Goal: Task Accomplishment & Management: Manage account settings

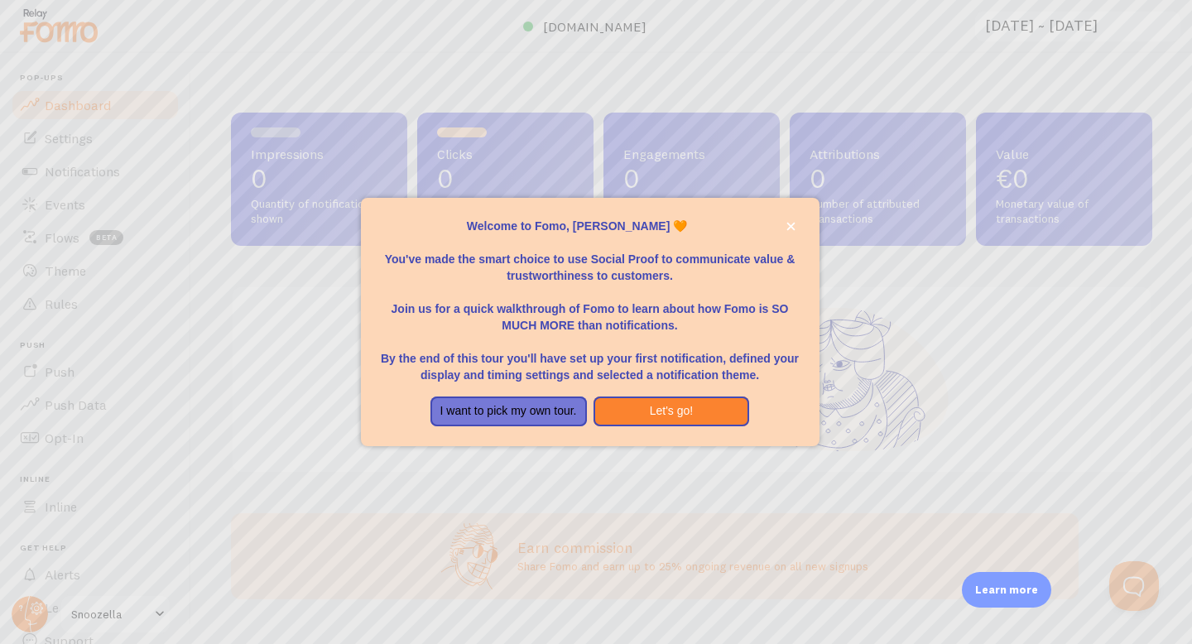
click at [571, 443] on div "Welcome to Fomo, Evan Girard 🧡You&amp;#39;ve made the smart choice to use Socia…" at bounding box center [590, 436] width 459 height 20
click at [794, 223] on icon "close," at bounding box center [791, 226] width 9 height 9
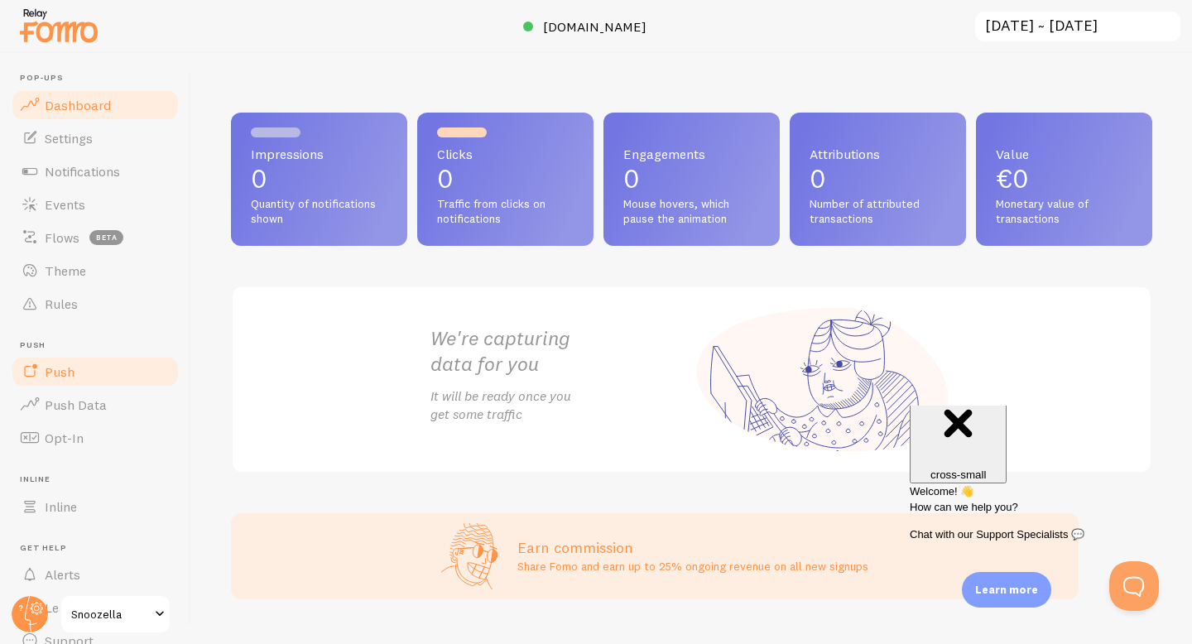
click at [123, 372] on link "Push" at bounding box center [95, 371] width 171 height 33
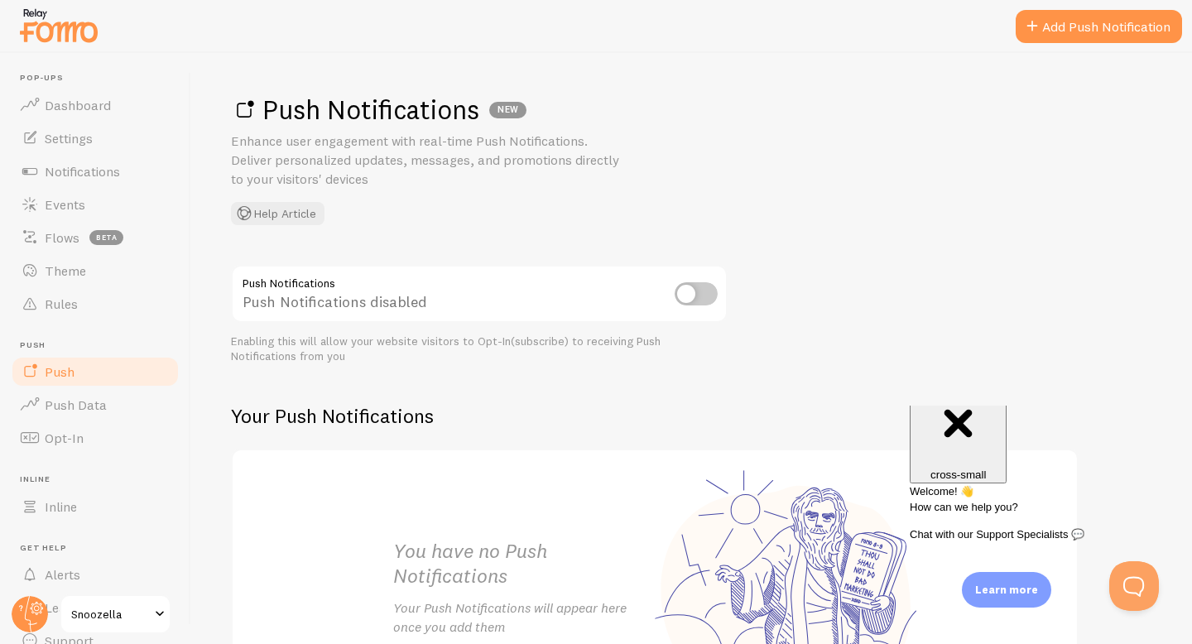
click at [705, 297] on input "checkbox" at bounding box center [696, 293] width 43 height 23
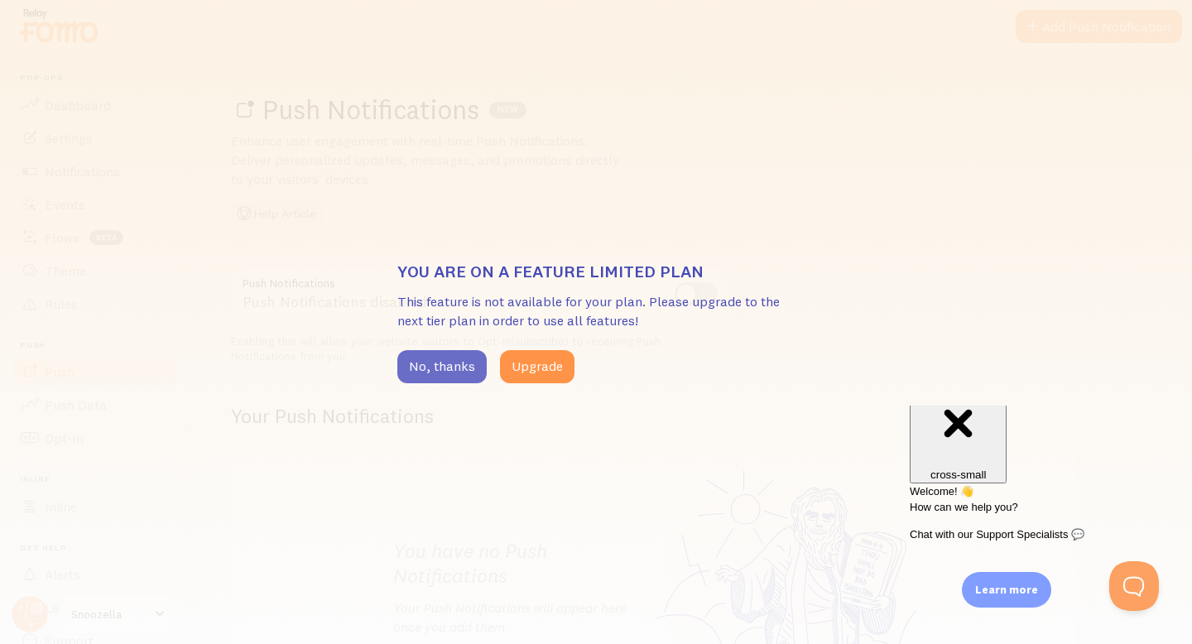
click at [449, 367] on button "No, thanks" at bounding box center [441, 366] width 89 height 33
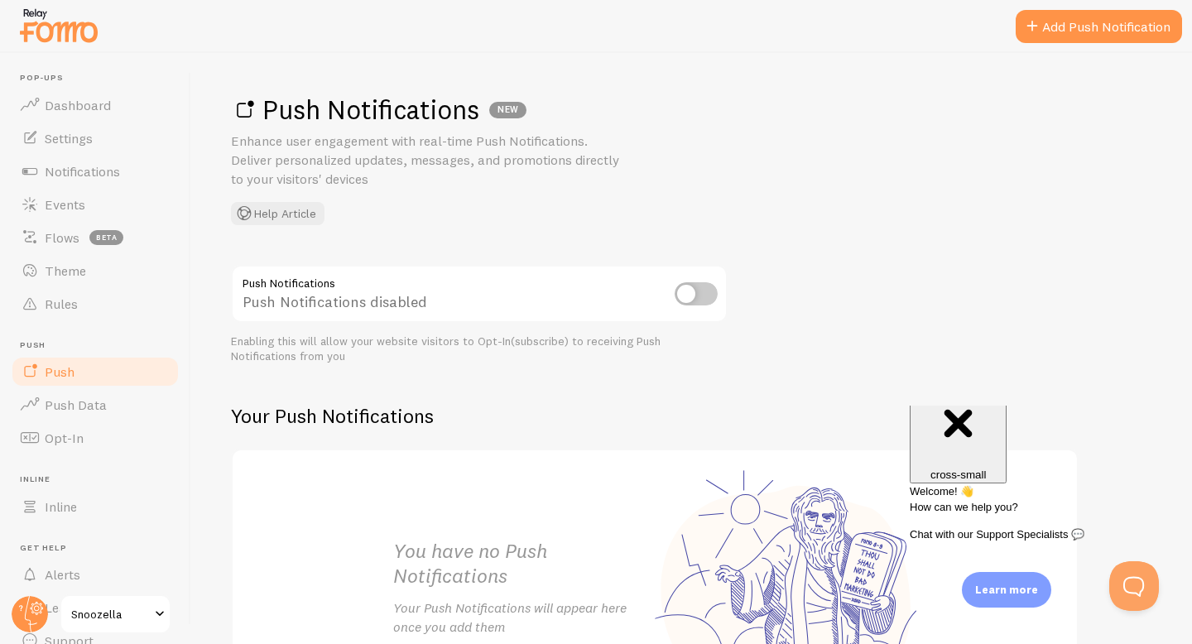
click at [705, 292] on input "checkbox" at bounding box center [696, 293] width 43 height 23
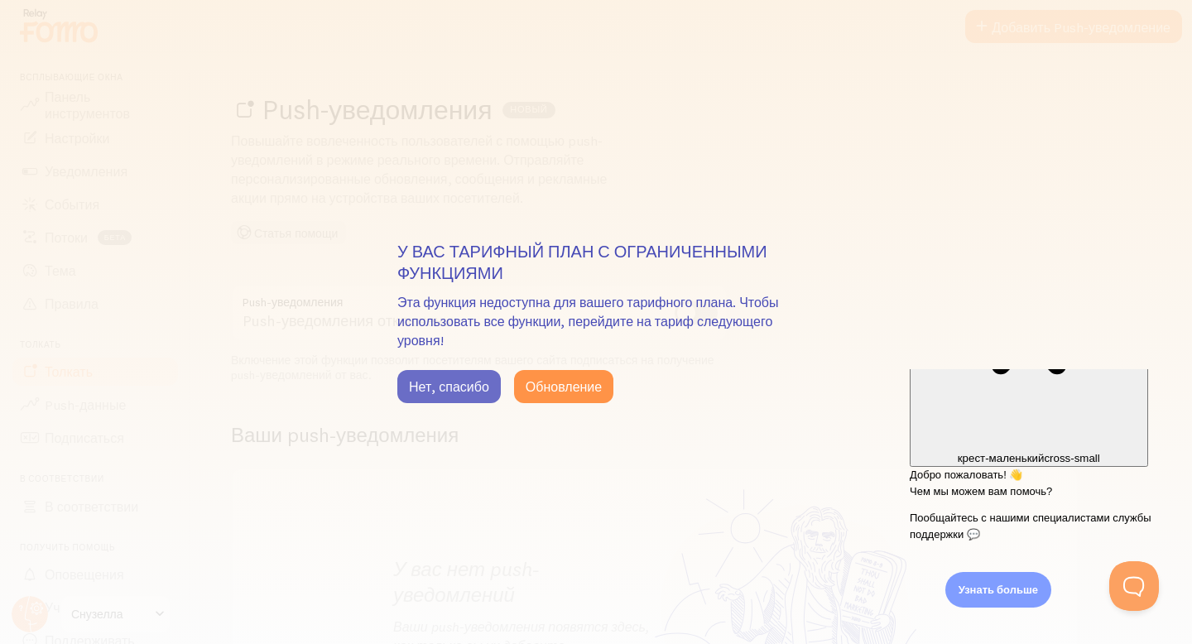
click at [461, 394] on button "Нет, спасибо" at bounding box center [449, 386] width 104 height 33
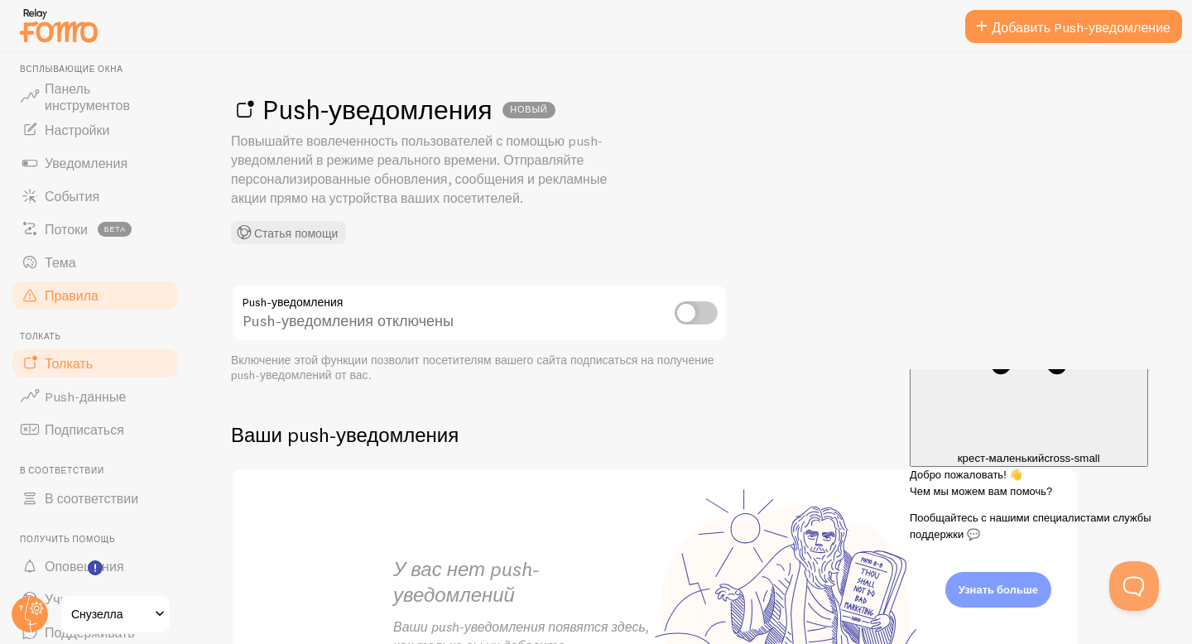
scroll to position [6, 0]
click at [80, 101] on font "Панель инструментов" at bounding box center [87, 99] width 85 height 33
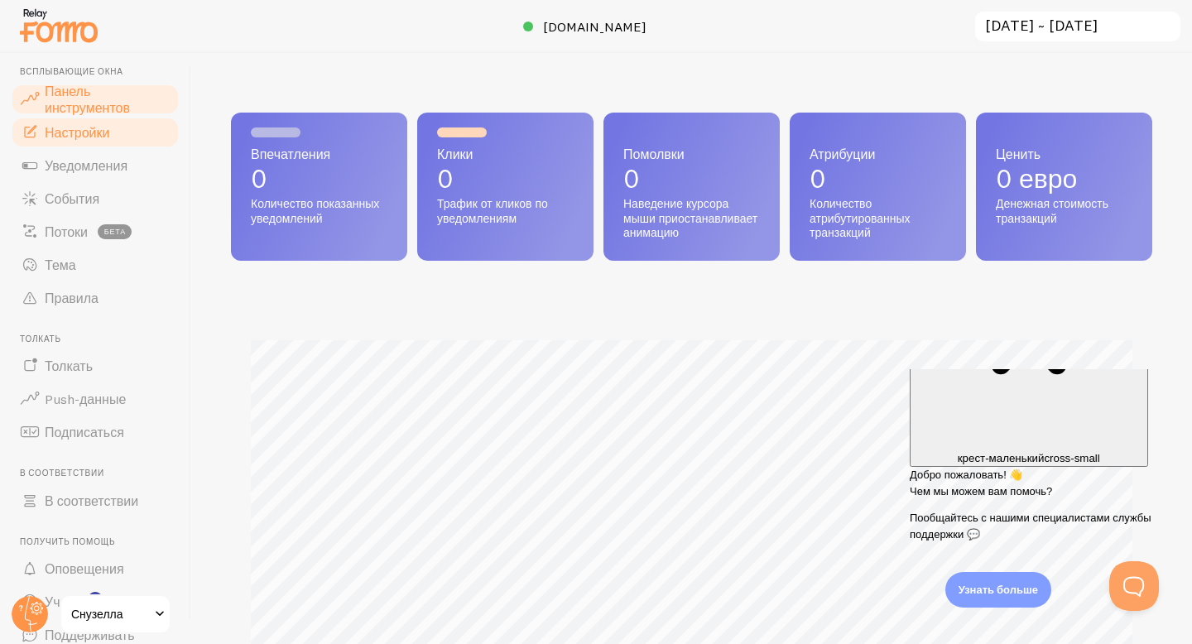
click at [147, 142] on link "Настройки" at bounding box center [95, 132] width 171 height 33
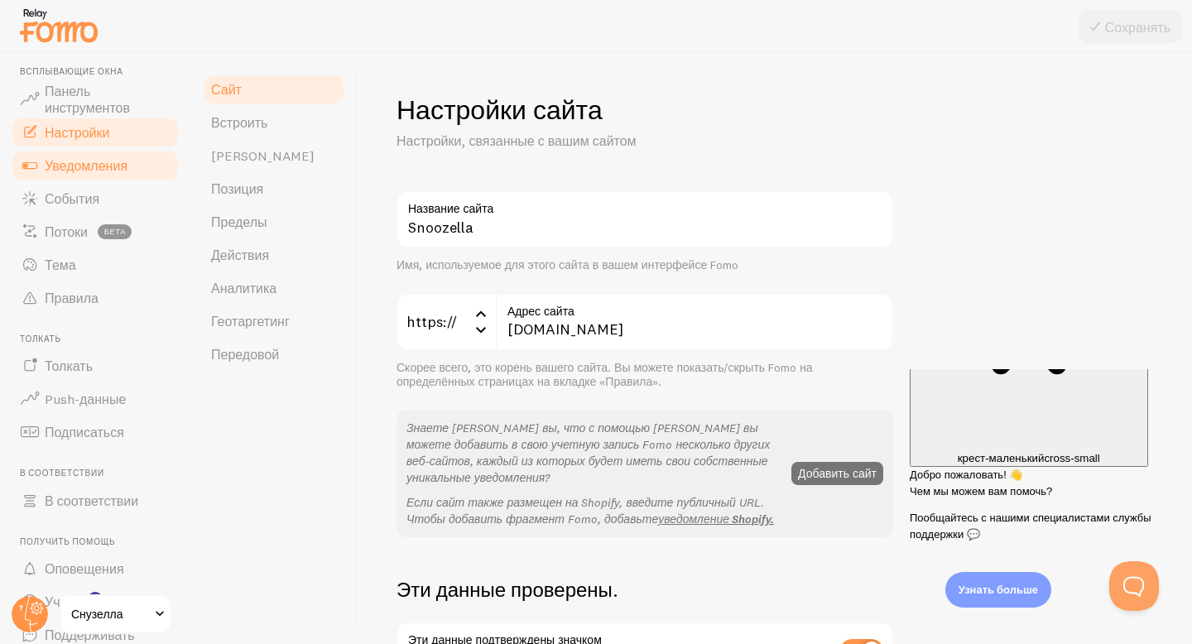
click at [128, 166] on link "Уведомления" at bounding box center [95, 165] width 171 height 33
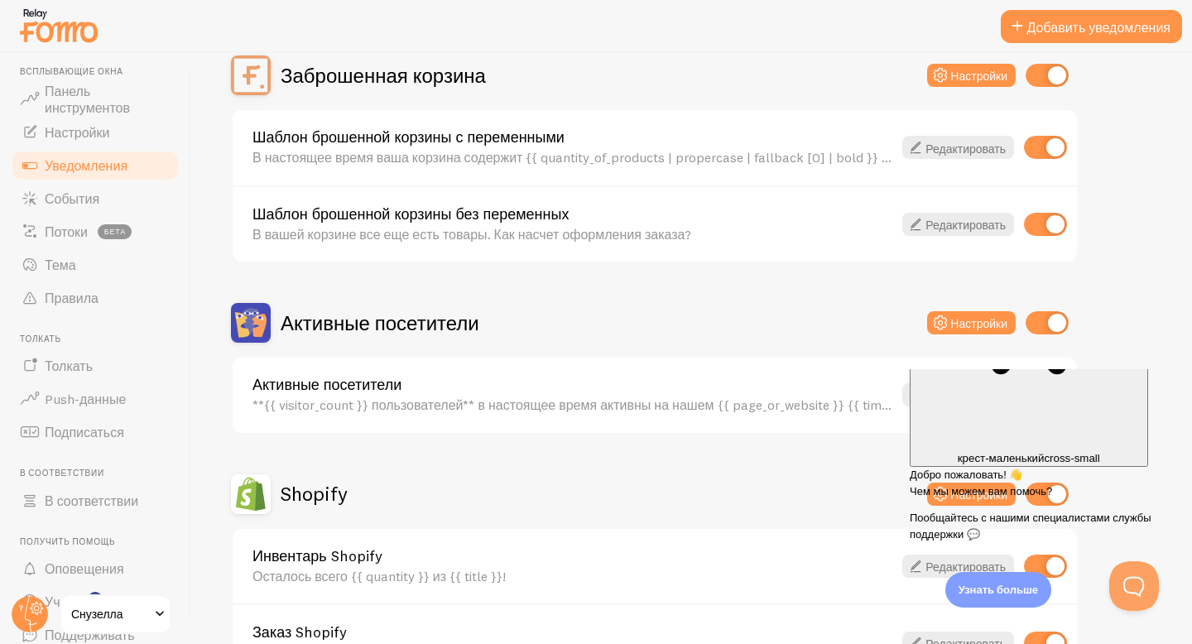
scroll to position [214, 0]
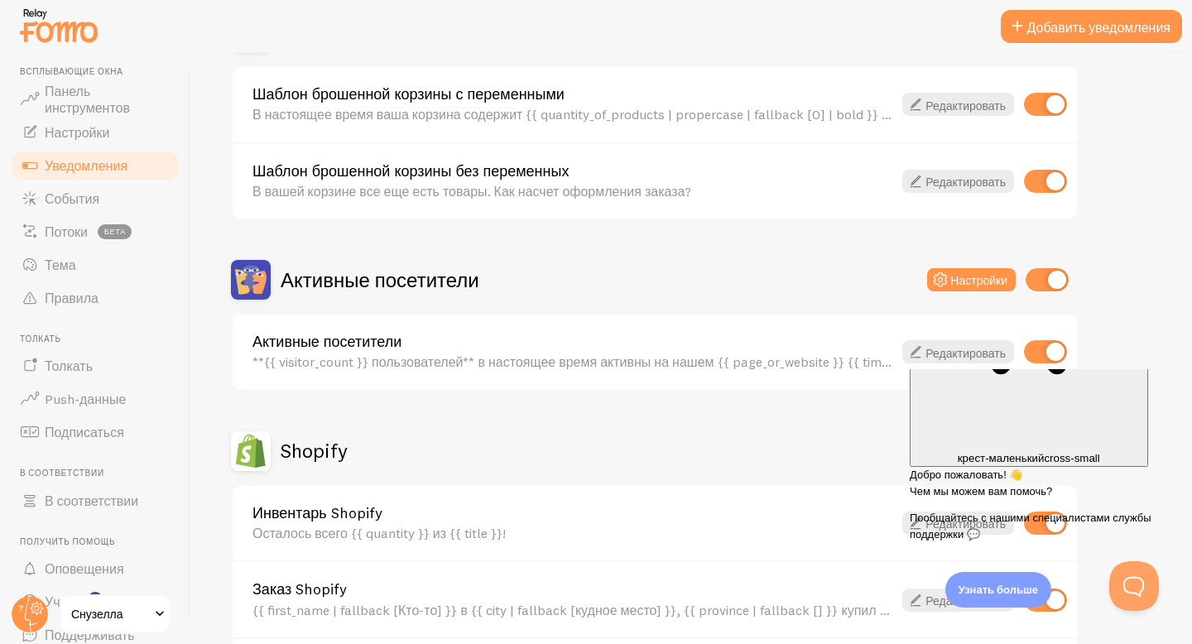
click at [1142, 391] on div "Закрывать Close крест-маленький cross-small" at bounding box center [1029, 338] width 225 height 253
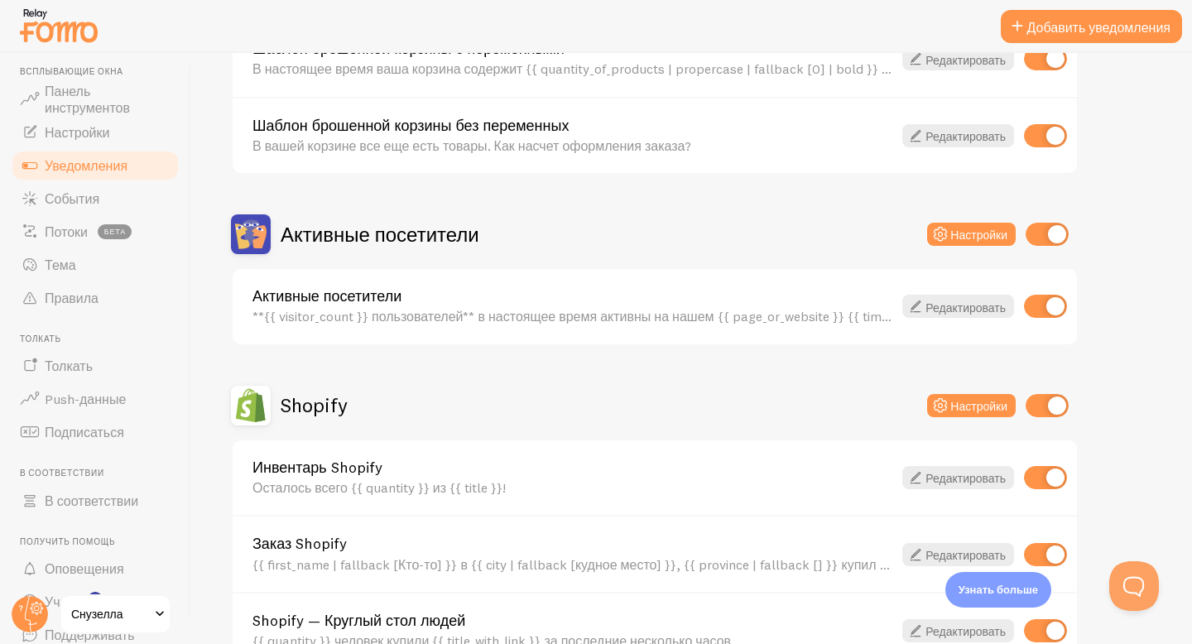
scroll to position [298, 0]
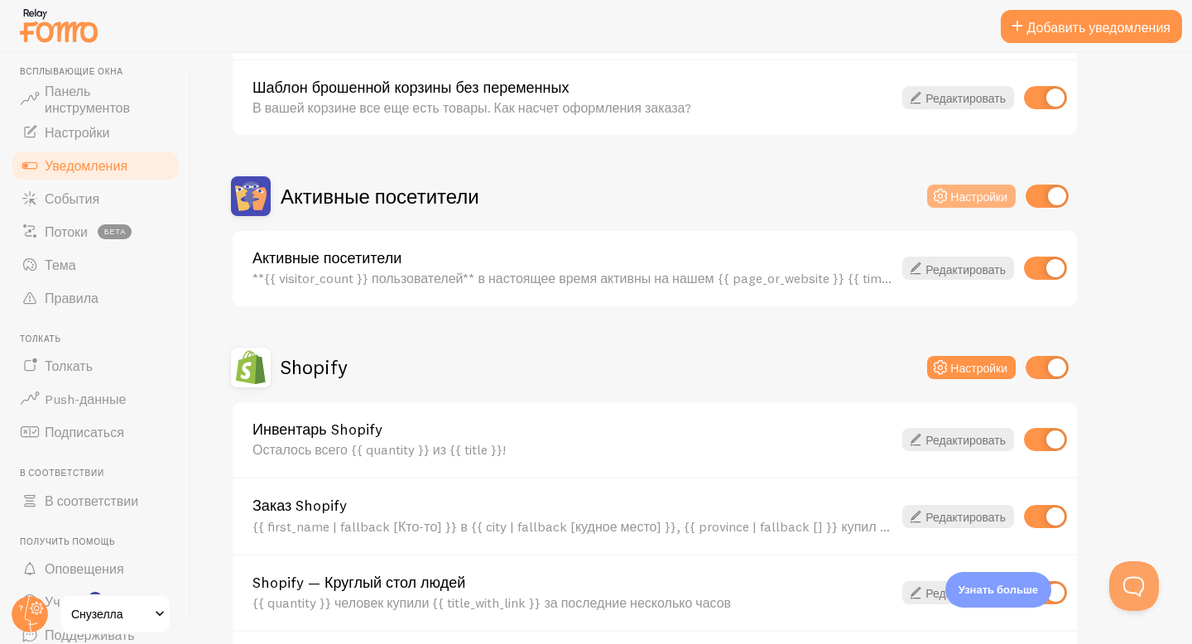
click at [954, 200] on font "Настройки" at bounding box center [979, 197] width 57 height 15
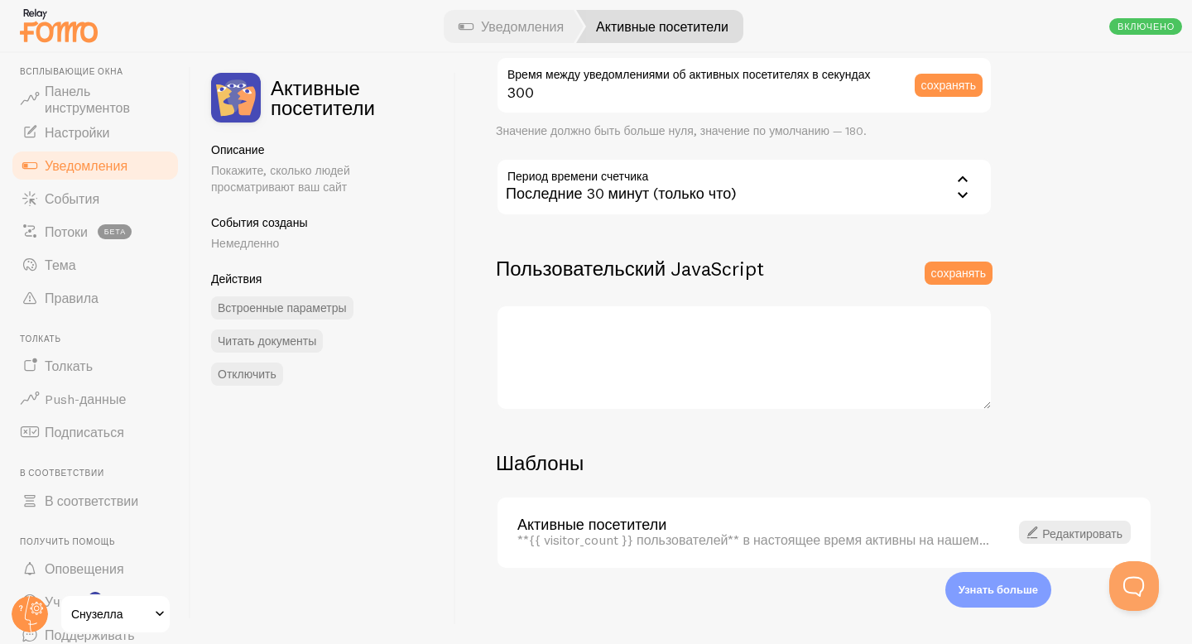
scroll to position [412, 0]
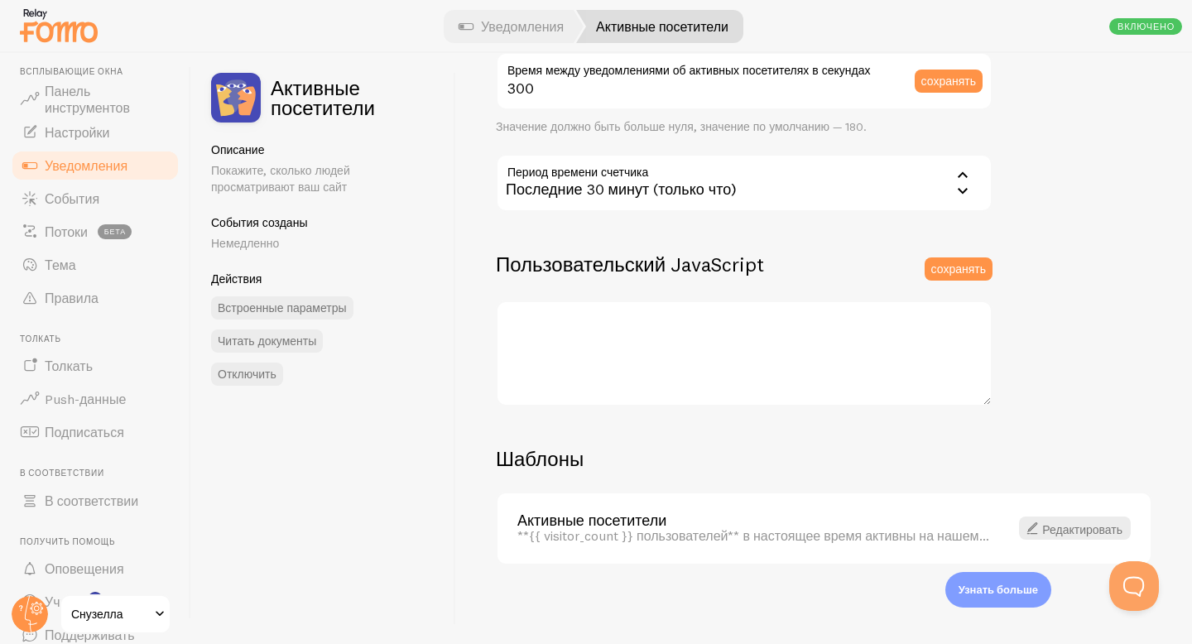
click at [112, 170] on font "Уведомления" at bounding box center [86, 165] width 83 height 17
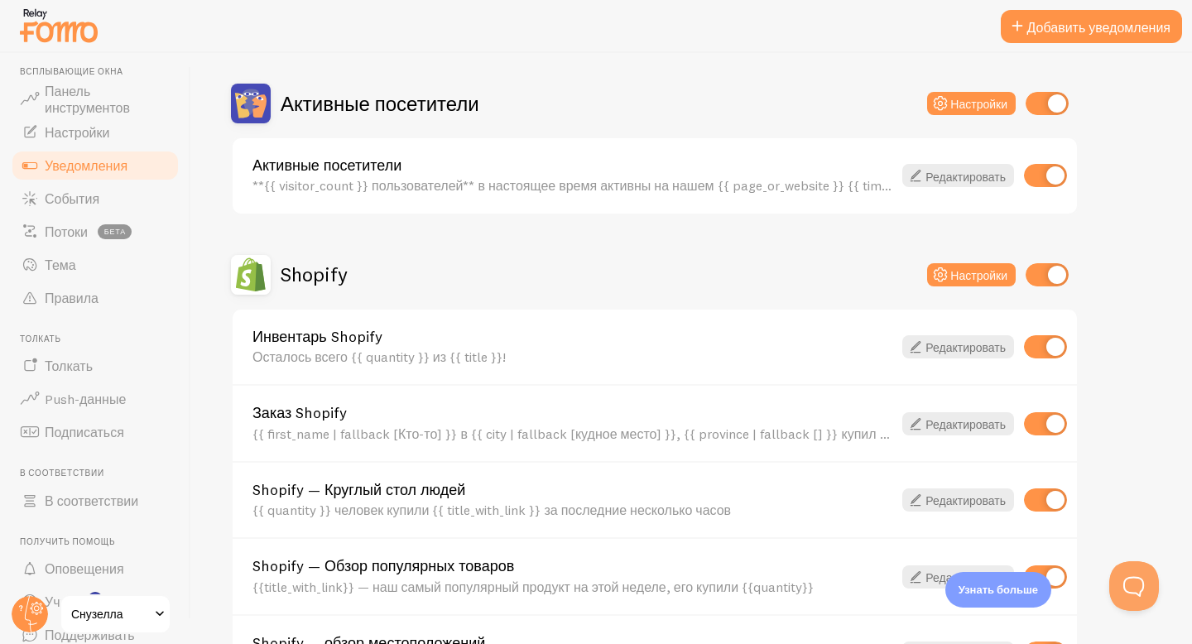
scroll to position [441, 0]
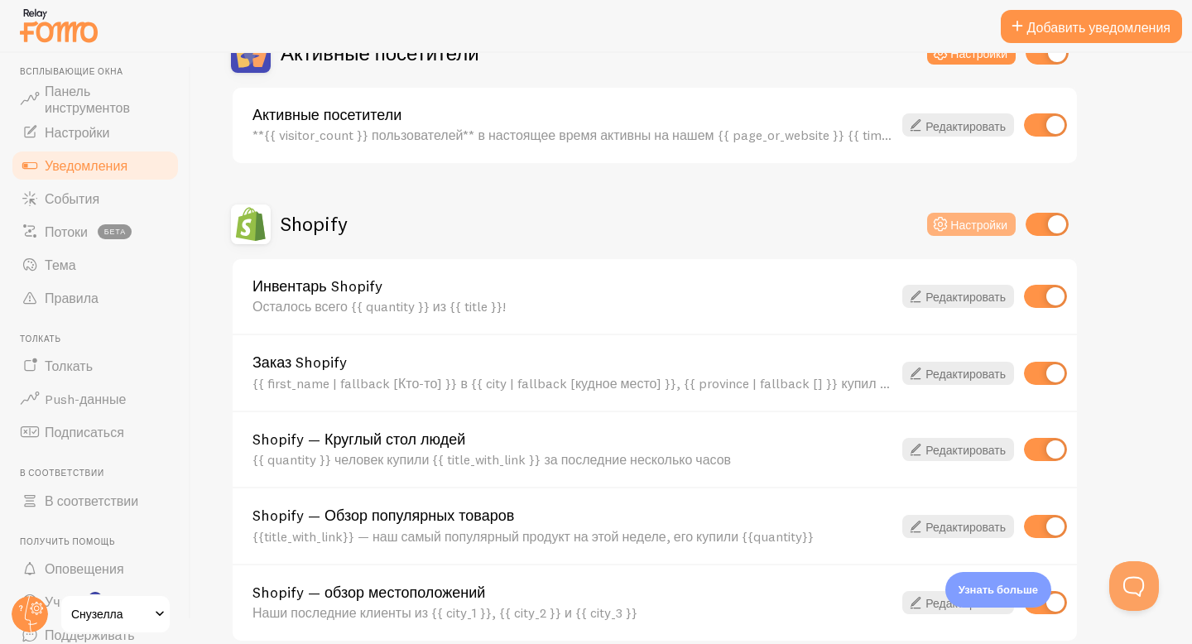
click at [959, 220] on font "Настройки" at bounding box center [979, 224] width 57 height 15
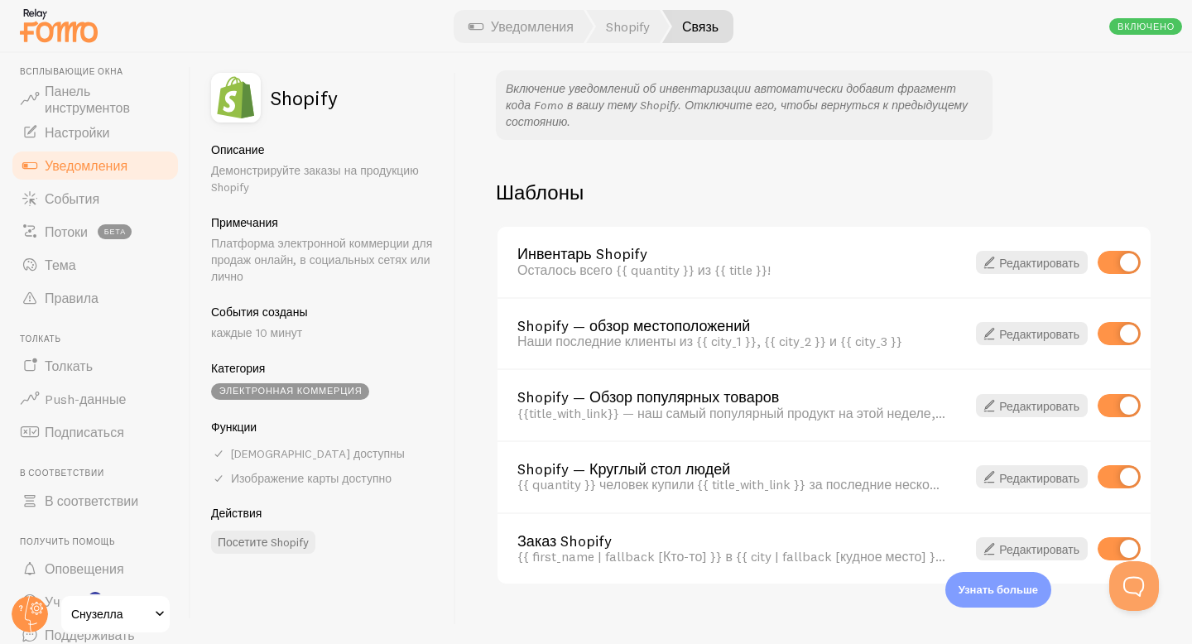
scroll to position [1155, 0]
